Goal: Information Seeking & Learning: Learn about a topic

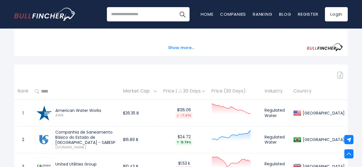
scroll to position [247, 0]
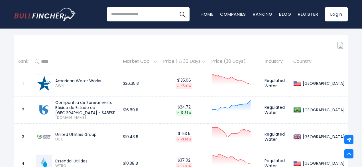
drag, startPoint x: 88, startPoint y: 117, endPoint x: 55, endPoint y: 106, distance: 35.3
click at [55, 106] on div "Companhia de Saneamento Básico do Estado de [GEOGRAPHIC_DATA] - SABESP [DOMAIN_…" at bounding box center [85, 110] width 64 height 20
drag, startPoint x: 93, startPoint y: 82, endPoint x: 55, endPoint y: 83, distance: 37.6
click at [55, 83] on div "American Water Works" at bounding box center [85, 80] width 61 height 5
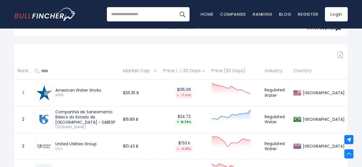
scroll to position [218, 0]
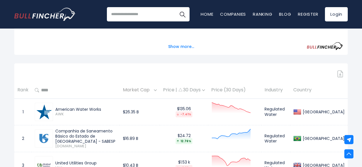
drag, startPoint x: 82, startPoint y: 44, endPoint x: 94, endPoint y: 23, distance: 24.4
click at [82, 44] on div "Show more..." at bounding box center [181, 43] width 324 height 16
click at [115, 9] on input "search" at bounding box center [148, 14] width 83 height 14
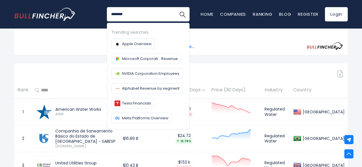
type input "********"
click at [175, 7] on button "Search" at bounding box center [182, 14] width 14 height 14
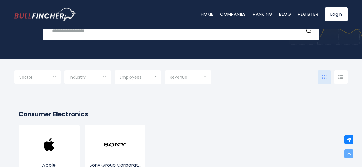
scroll to position [57, 0]
